Goal: Task Accomplishment & Management: Manage account settings

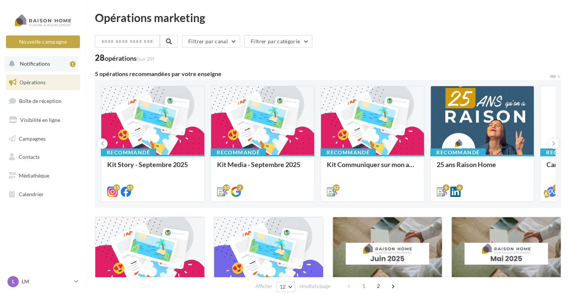
click at [48, 68] on button "Notifications 1" at bounding box center [41, 64] width 74 height 16
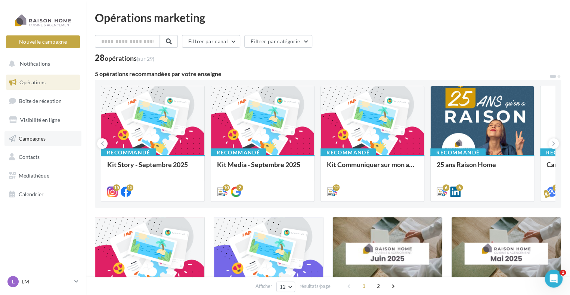
click at [43, 136] on span "Campagnes" at bounding box center [32, 138] width 27 height 6
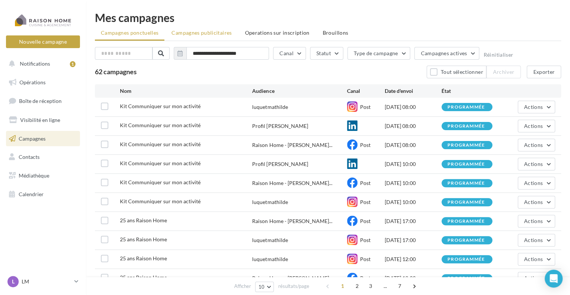
click at [208, 32] on span "Campagnes publicitaires" at bounding box center [201, 33] width 60 height 6
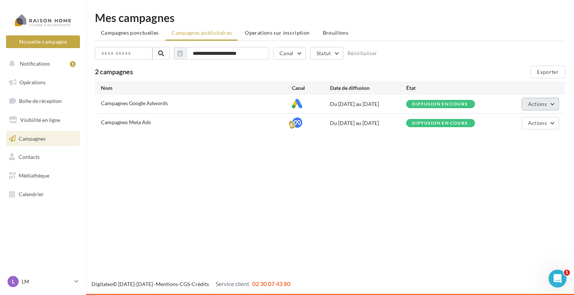
click at [533, 105] on span "Actions" at bounding box center [537, 104] width 19 height 6
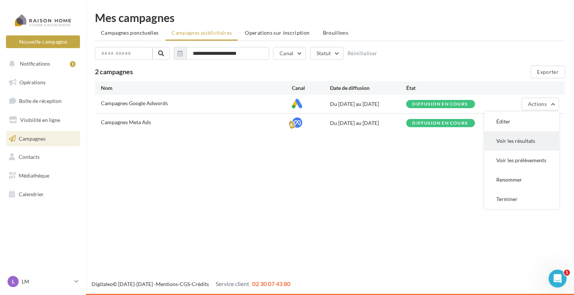
click at [518, 140] on button "Voir les résultats" at bounding box center [521, 140] width 75 height 19
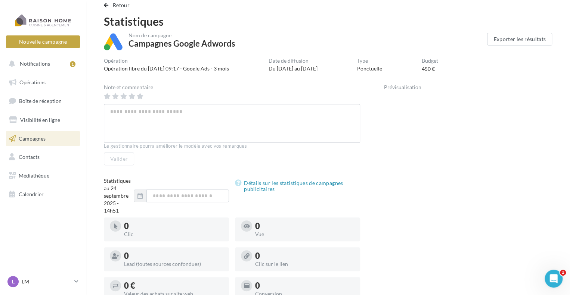
scroll to position [5, 0]
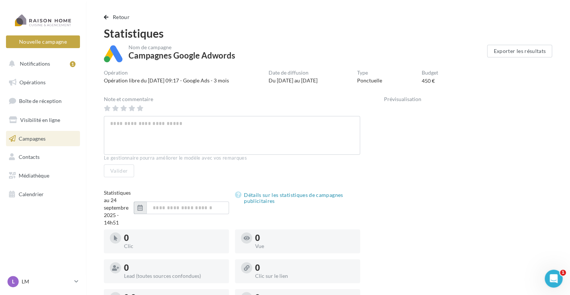
click at [140, 209] on icon "button" at bounding box center [139, 208] width 5 height 6
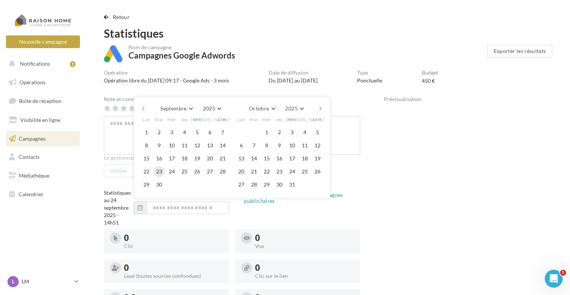
click at [160, 171] on button "23" at bounding box center [158, 171] width 11 height 11
click at [172, 171] on button "24" at bounding box center [171, 171] width 11 height 11
type input "**********"
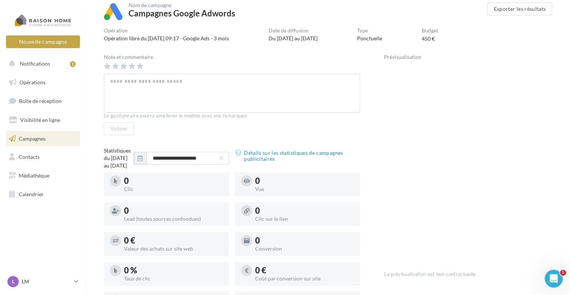
scroll to position [0, 0]
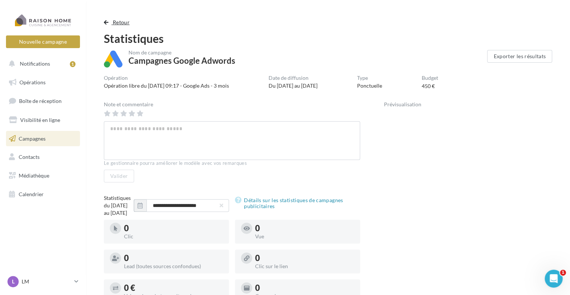
click at [105, 23] on span "button" at bounding box center [106, 22] width 4 height 5
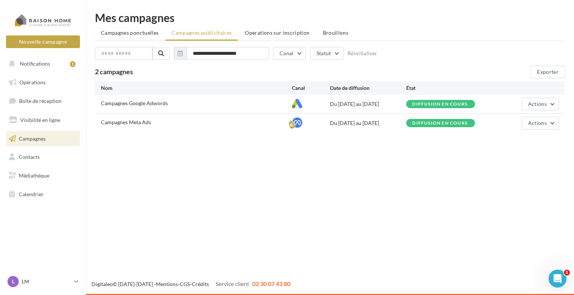
click at [422, 123] on div "Diffusion en cours" at bounding box center [439, 123] width 55 height 5
click at [537, 122] on span "Actions" at bounding box center [537, 123] width 19 height 6
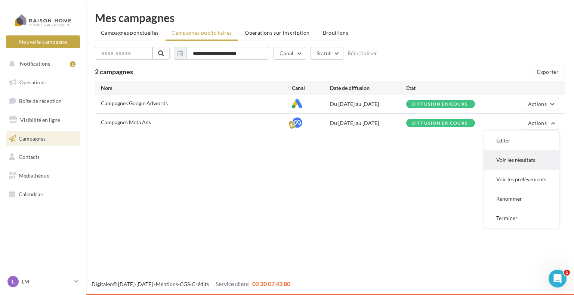
click at [518, 162] on button "Voir les résultats" at bounding box center [521, 160] width 75 height 19
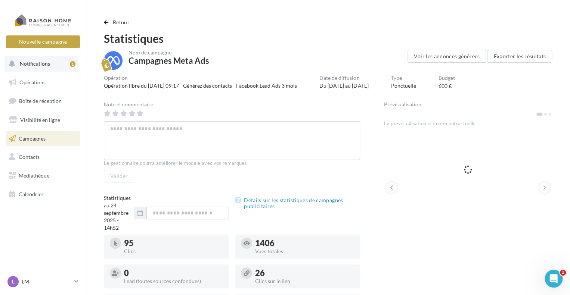
click at [48, 62] on button "Notifications 1" at bounding box center [41, 64] width 74 height 16
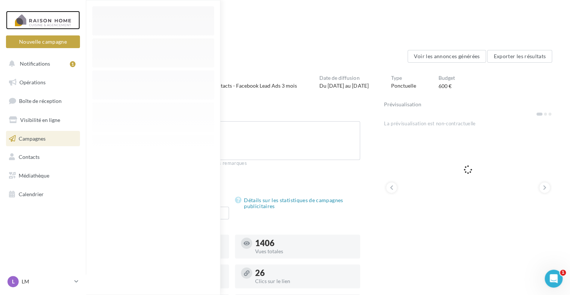
click at [60, 22] on div at bounding box center [43, 20] width 60 height 19
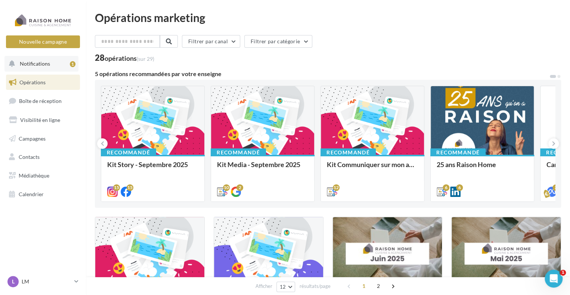
click at [53, 62] on button "Notifications 1" at bounding box center [41, 64] width 74 height 16
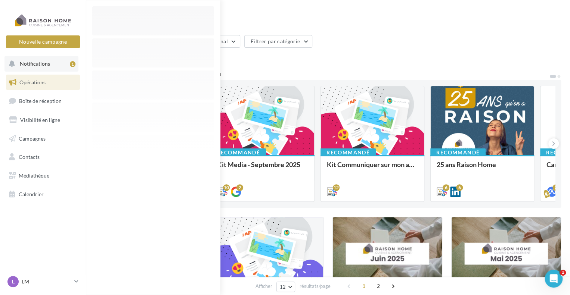
click at [68, 63] on button "Notifications 1" at bounding box center [41, 64] width 74 height 16
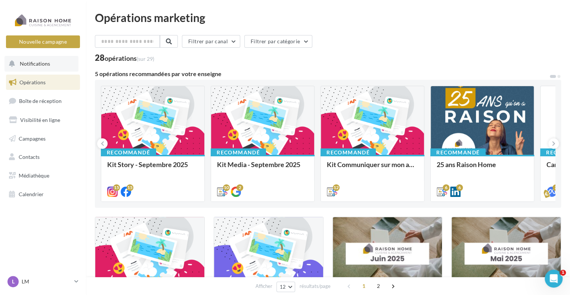
click at [68, 63] on button "Notifications" at bounding box center [41, 64] width 74 height 16
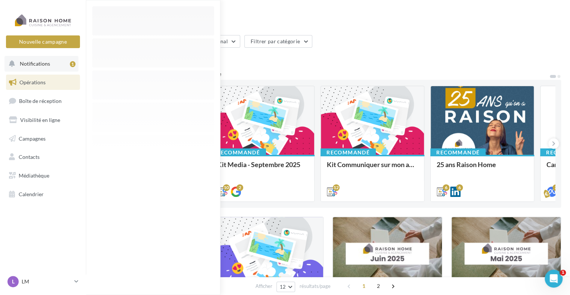
click at [40, 64] on span "Notifications" at bounding box center [35, 63] width 30 height 6
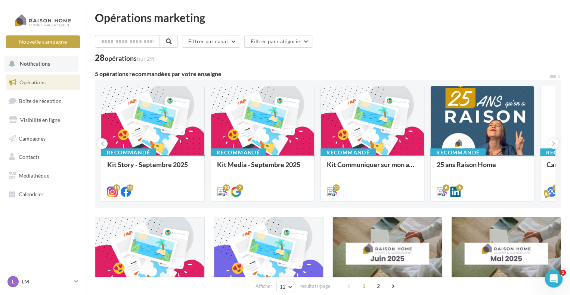
click at [45, 63] on span "Notifications" at bounding box center [35, 63] width 30 height 6
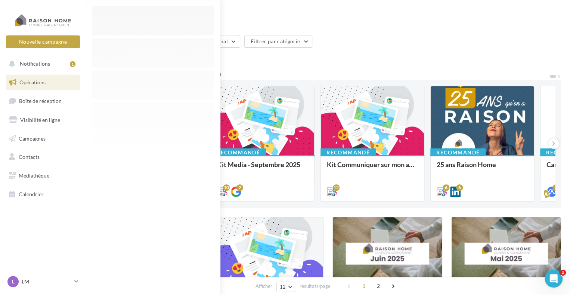
click at [330, 77] on div "5 opérations recommandées par votre enseigne" at bounding box center [322, 75] width 454 height 9
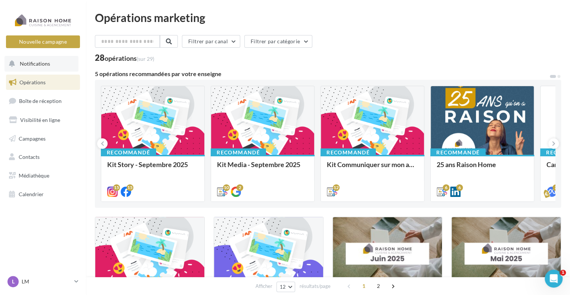
click at [31, 59] on button "Notifications" at bounding box center [41, 64] width 74 height 16
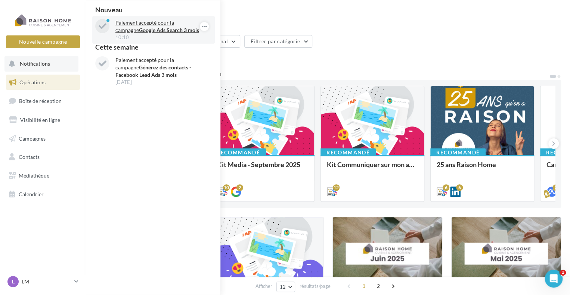
click at [154, 33] on strong "Google Ads Search 3 mois" at bounding box center [169, 30] width 60 height 6
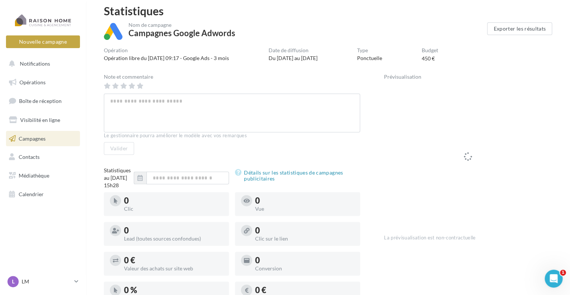
scroll to position [112, 0]
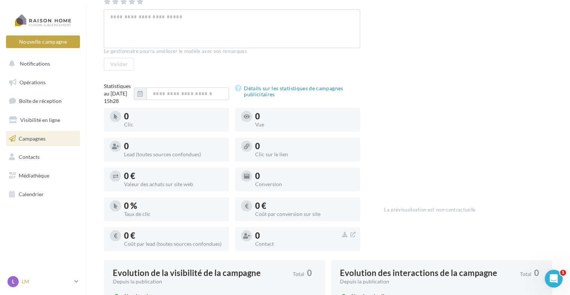
click at [32, 279] on p "LM" at bounding box center [47, 281] width 50 height 7
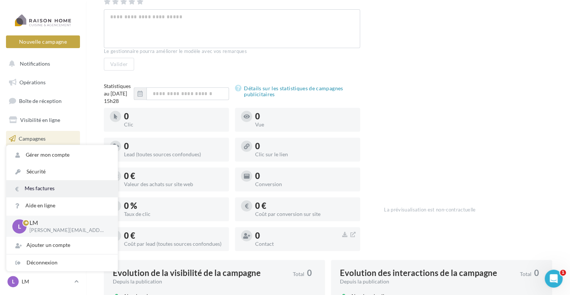
click at [51, 186] on link "Mes factures" at bounding box center [61, 188] width 111 height 17
